Goal: Transaction & Acquisition: Book appointment/travel/reservation

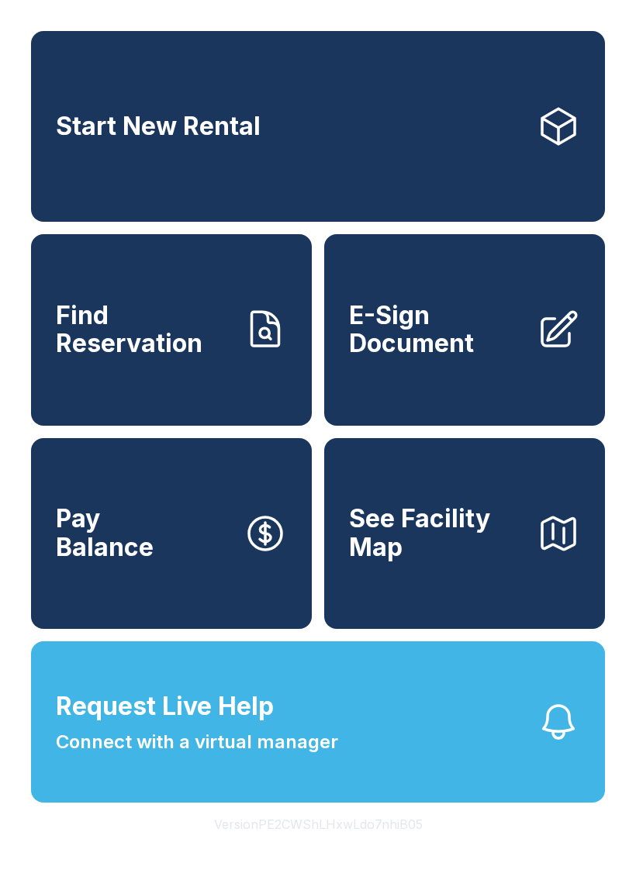
click at [460, 146] on link "Start New Rental" at bounding box center [318, 126] width 574 height 191
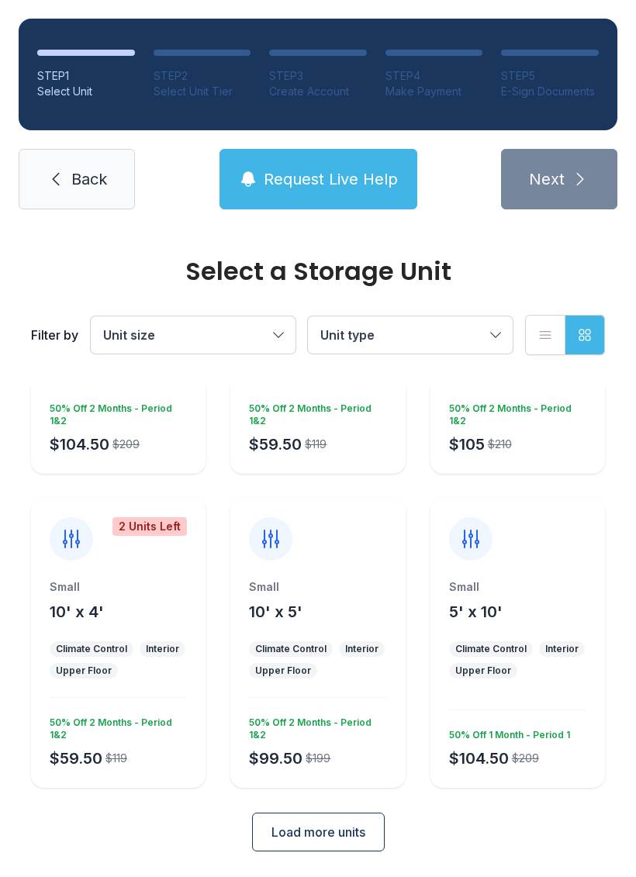
scroll to position [203, 0]
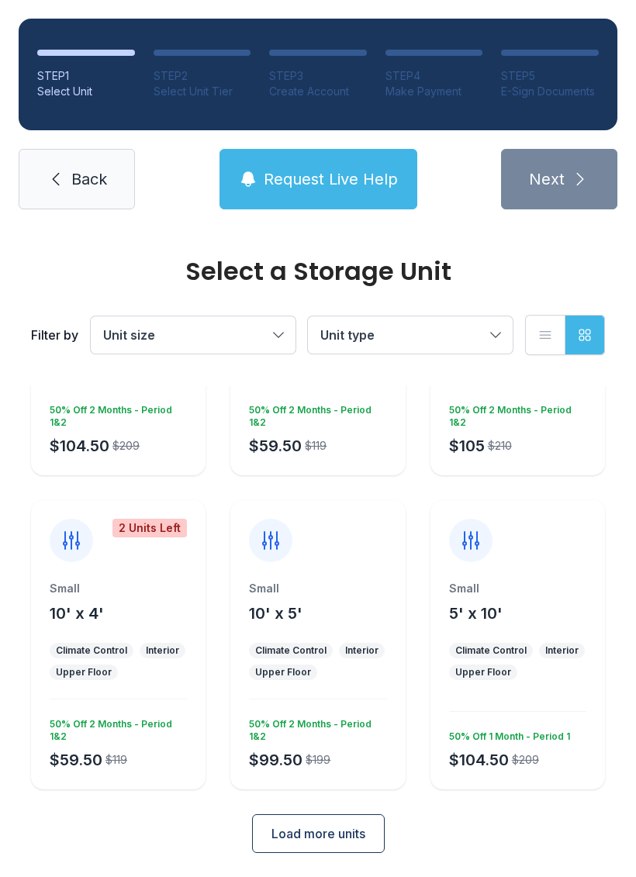
click at [343, 829] on span "Load more units" at bounding box center [318, 833] width 94 height 19
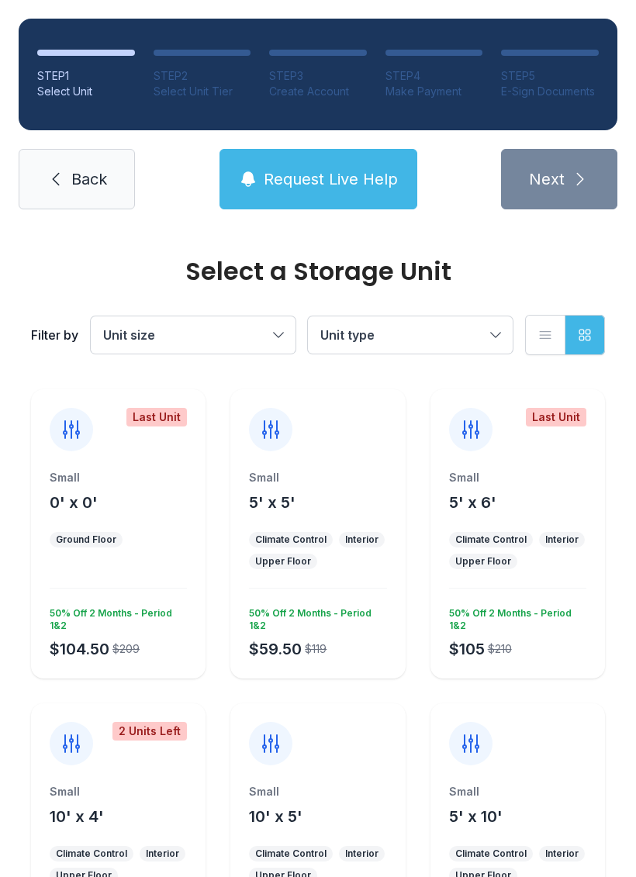
scroll to position [0, 0]
click at [346, 532] on div "Interior" at bounding box center [362, 540] width 46 height 16
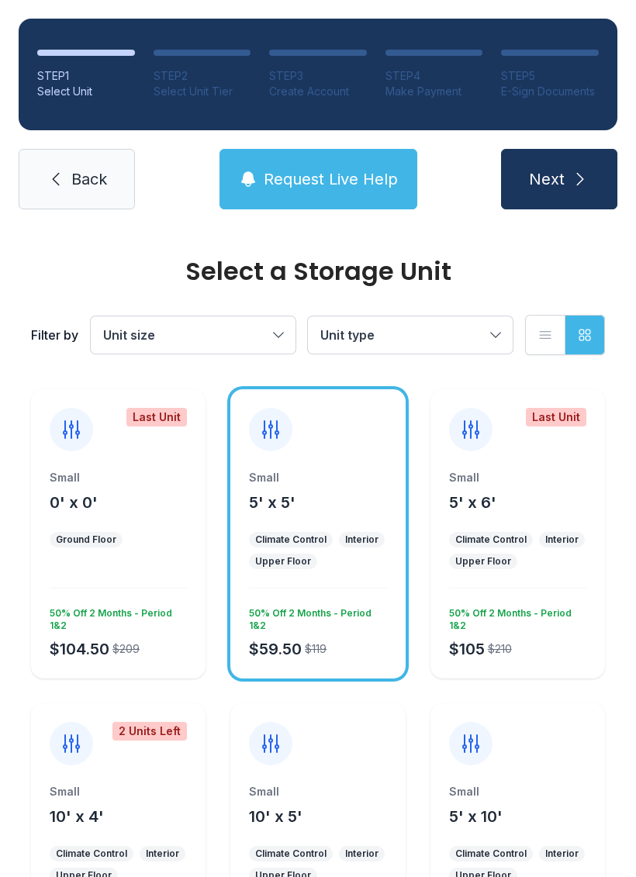
click at [561, 139] on div "STEP 1 Select Unit STEP 2 Select Unit Tier STEP 3 Create Account STEP 4 Make Pa…" at bounding box center [318, 114] width 636 height 228
click at [576, 177] on icon "submit" at bounding box center [580, 179] width 19 height 19
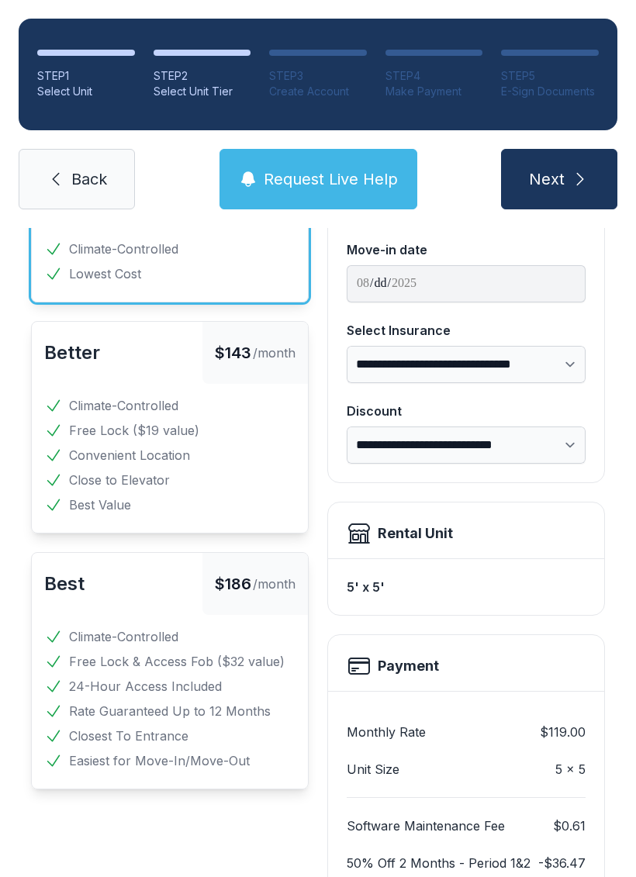
scroll to position [146, 0]
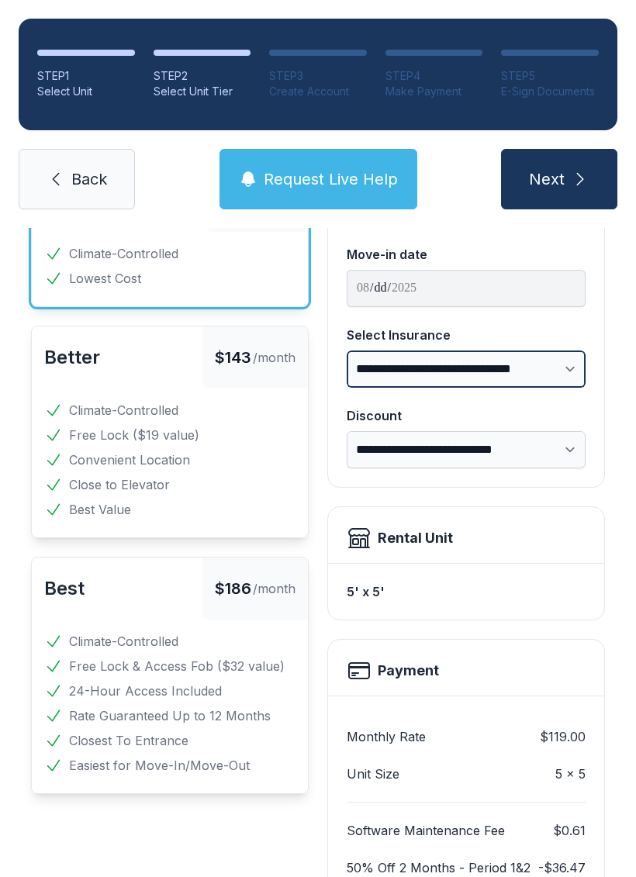
click at [568, 379] on select "**********" at bounding box center [466, 369] width 239 height 37
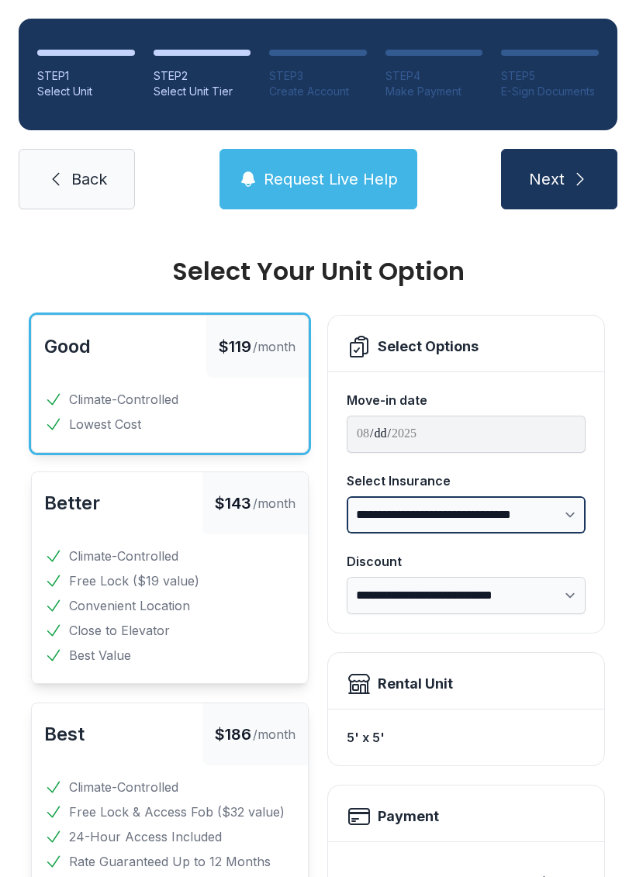
scroll to position [0, 0]
click at [70, 168] on link "Back" at bounding box center [77, 179] width 116 height 60
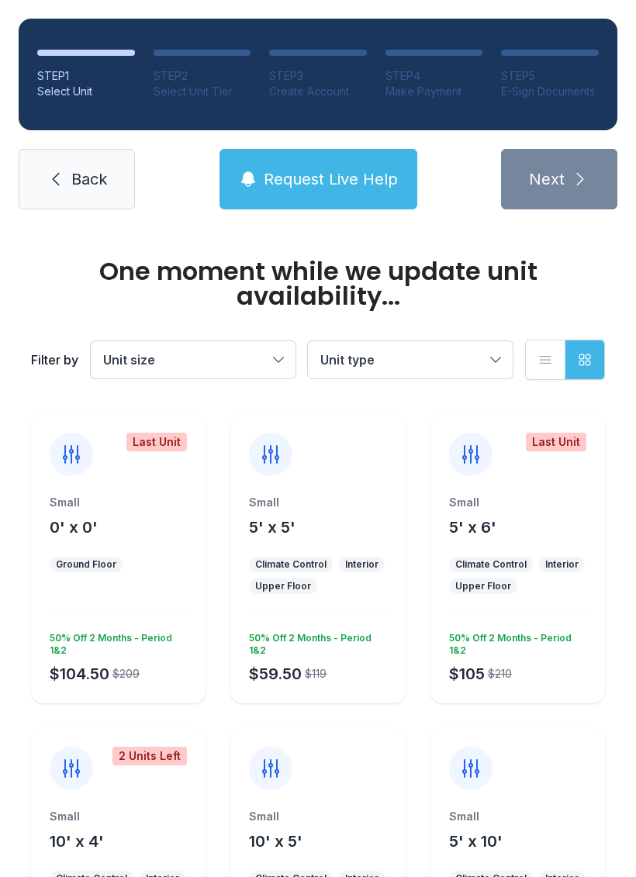
click at [296, 169] on span "Request Live Help" at bounding box center [331, 179] width 134 height 22
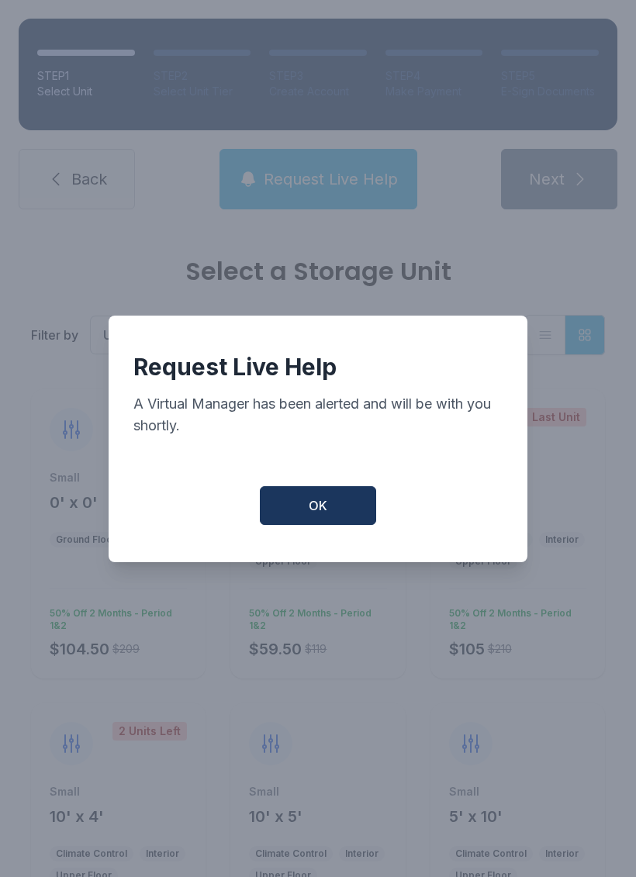
click at [354, 519] on button "OK" at bounding box center [318, 505] width 116 height 39
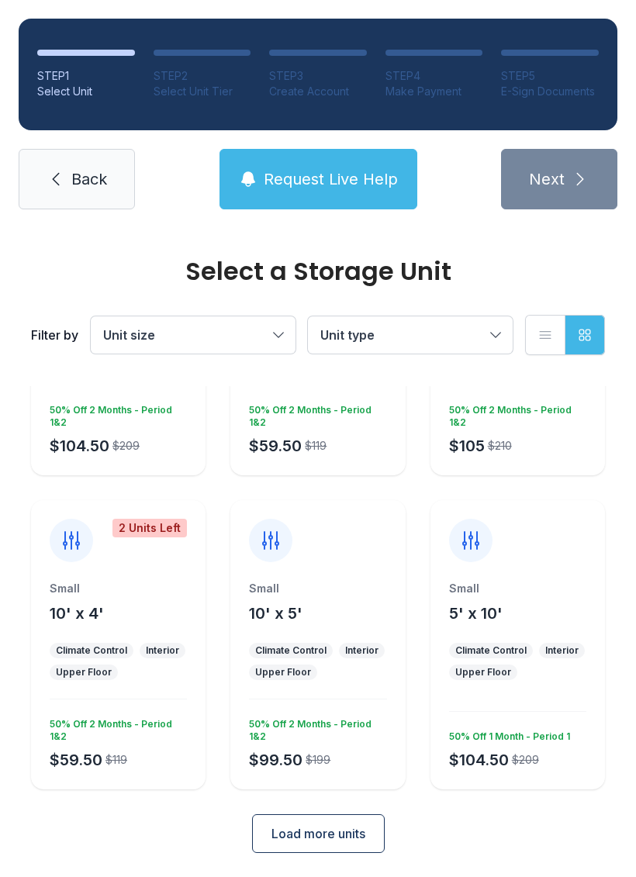
click at [347, 831] on span "Load more units" at bounding box center [318, 833] width 94 height 19
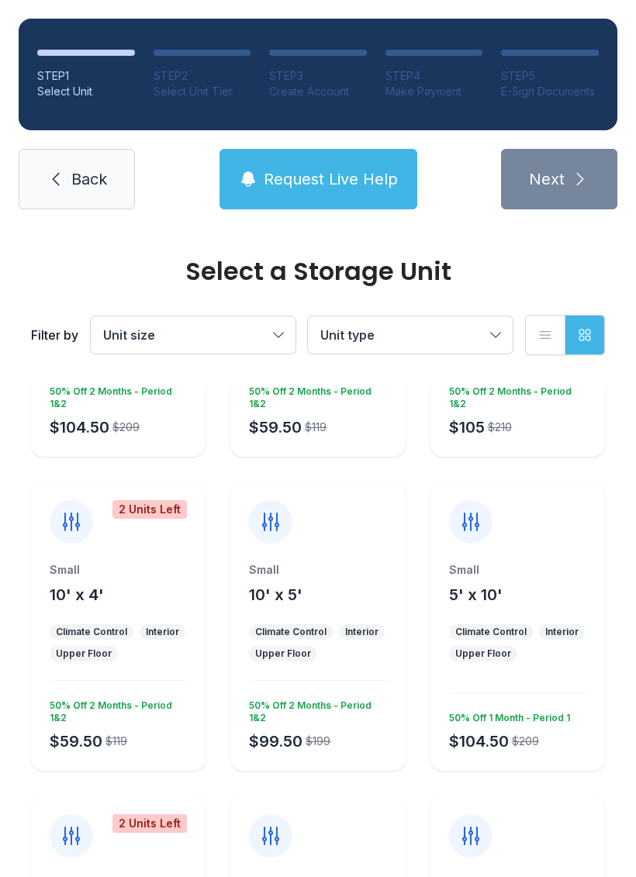
scroll to position [227, 0]
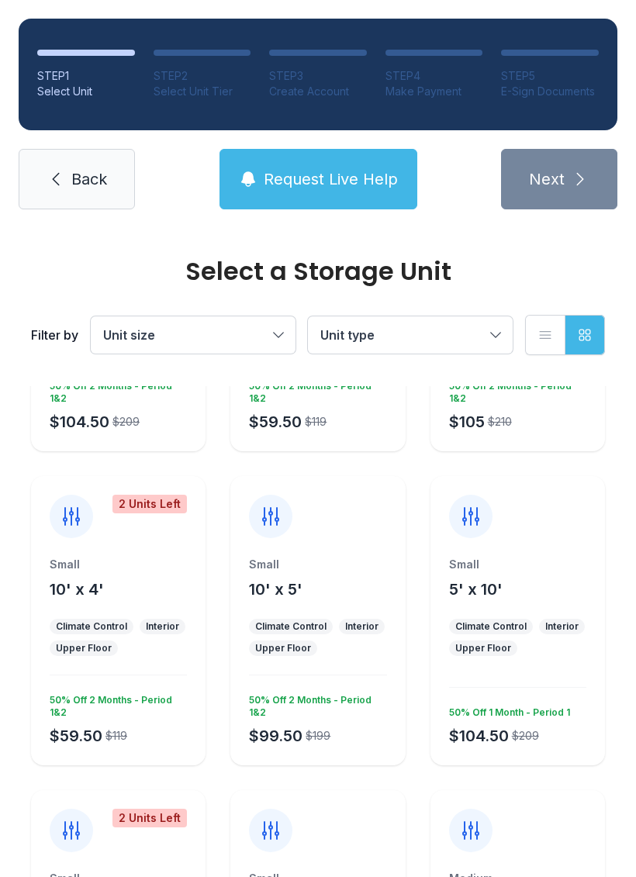
click at [568, 582] on div "Small 5' x 10'" at bounding box center [517, 578] width 137 height 43
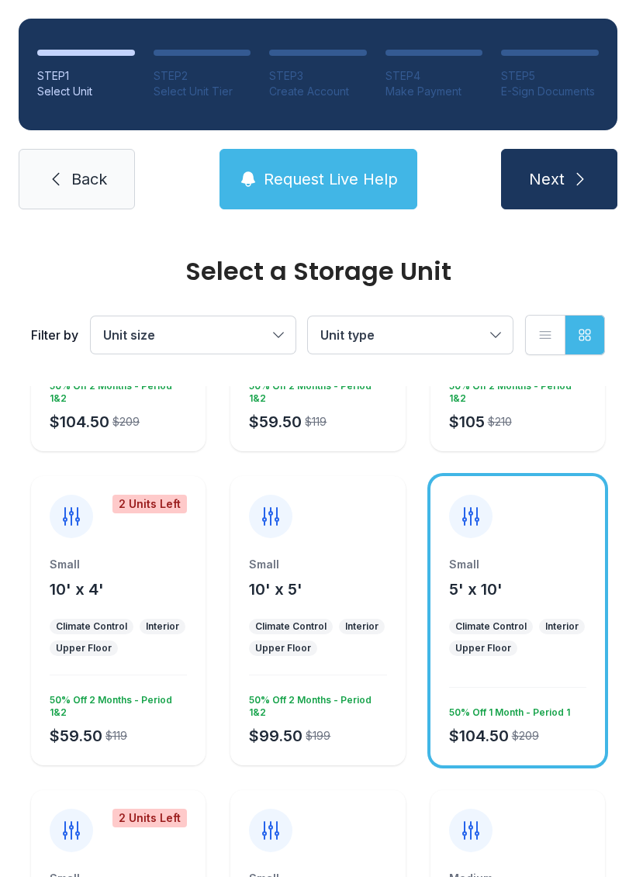
click at [566, 176] on button "Next" at bounding box center [559, 179] width 116 height 60
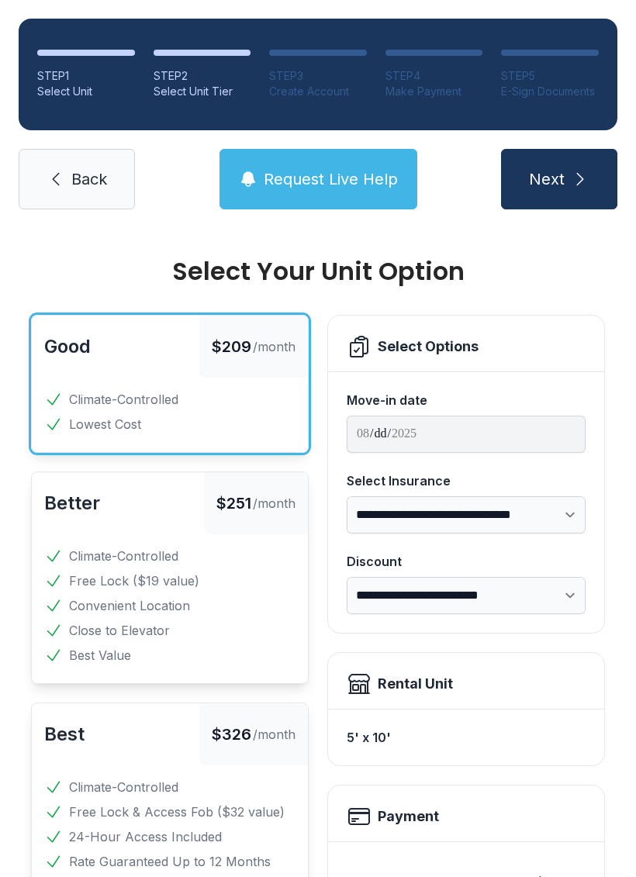
click at [564, 171] on span "Next" at bounding box center [547, 179] width 36 height 22
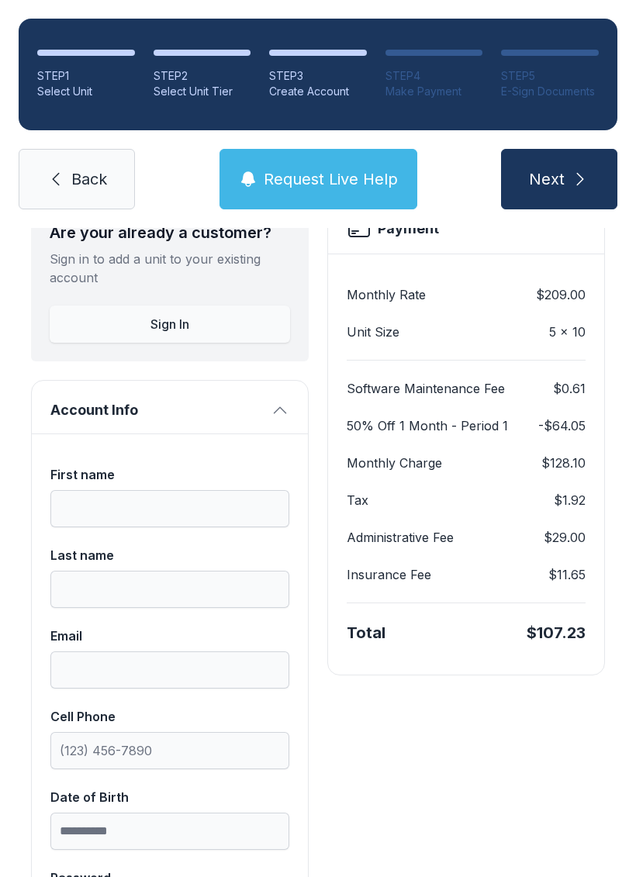
click at [561, 176] on span "Next" at bounding box center [547, 179] width 36 height 22
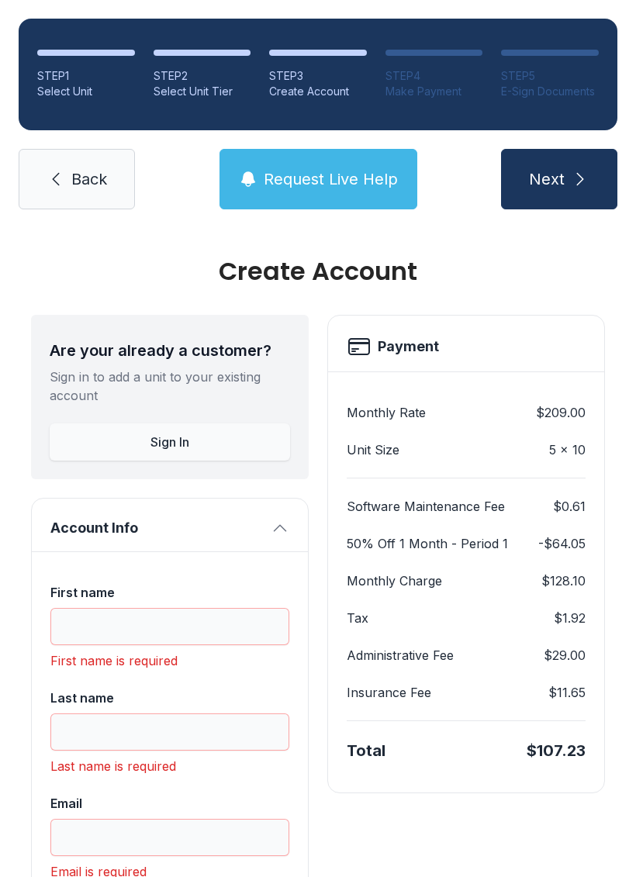
click at [78, 159] on link "Back" at bounding box center [77, 179] width 116 height 60
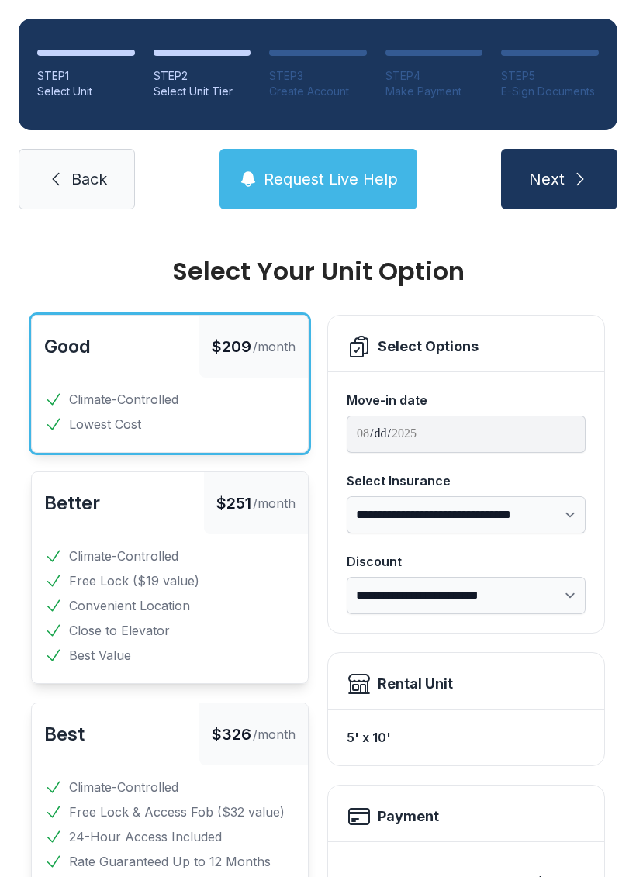
click at [10, 317] on div "**********" at bounding box center [318, 820] width 636 height 1184
click at [71, 172] on span "Back" at bounding box center [89, 179] width 36 height 22
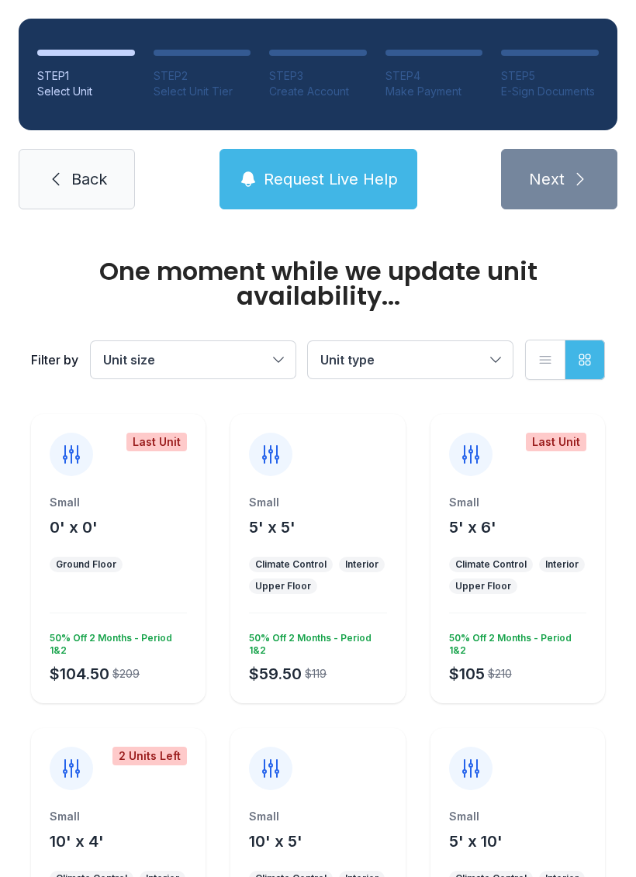
click at [81, 169] on span "Back" at bounding box center [89, 179] width 36 height 22
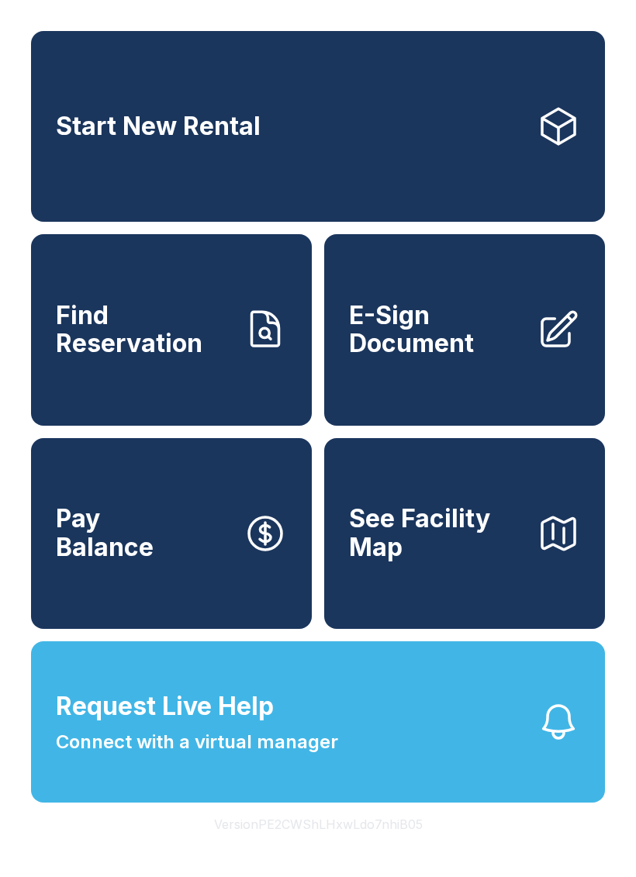
click at [80, 169] on link "Start New Rental" at bounding box center [318, 126] width 574 height 191
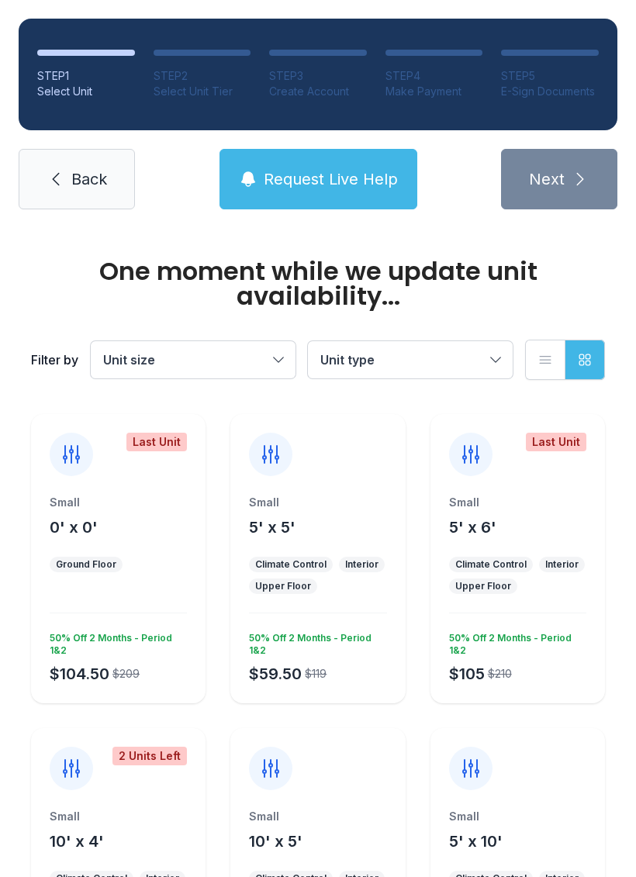
click at [88, 174] on span "Back" at bounding box center [89, 179] width 36 height 22
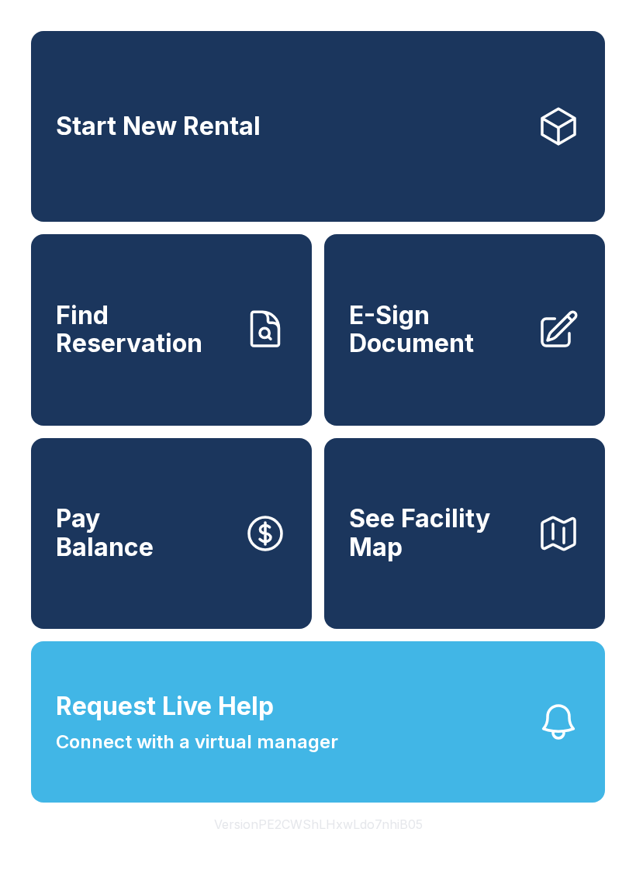
click at [511, 600] on button "See Facility Map" at bounding box center [464, 533] width 281 height 191
click at [183, 578] on link "Pay Balance" at bounding box center [171, 533] width 281 height 191
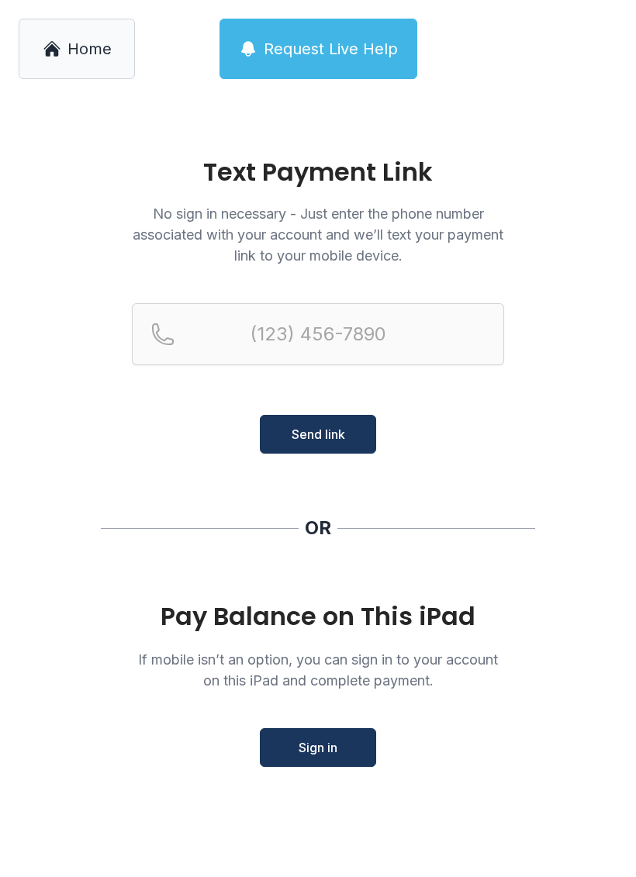
click at [61, 57] on link "Home" at bounding box center [77, 49] width 116 height 60
